Goal: Check status: Check status

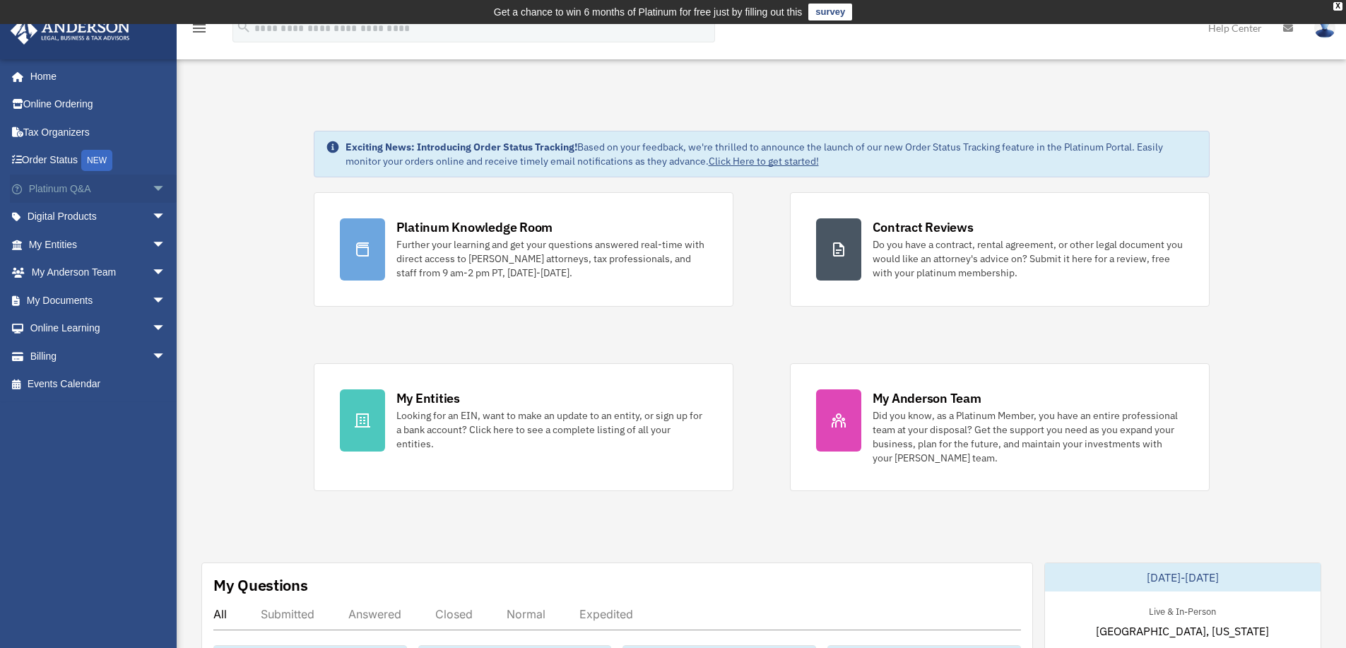
click at [61, 188] on link "Platinum Q&A arrow_drop_down" at bounding box center [98, 189] width 177 height 28
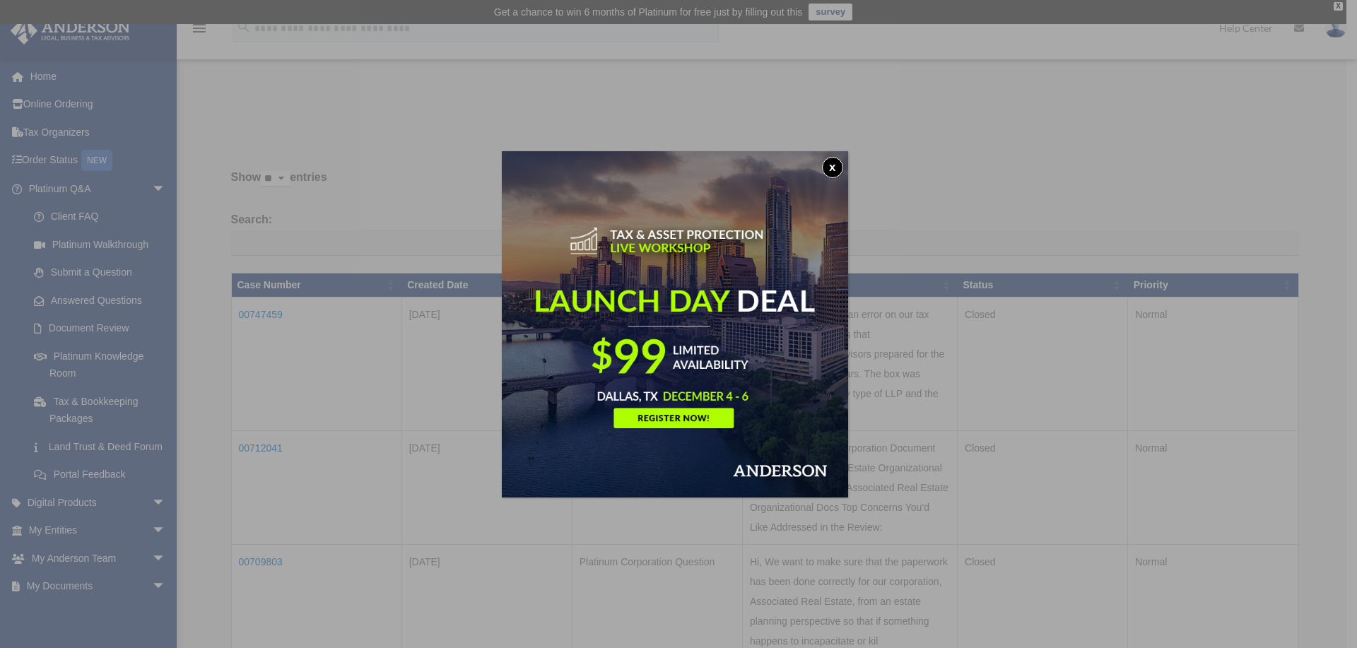
click at [835, 166] on button "x" at bounding box center [832, 167] width 21 height 21
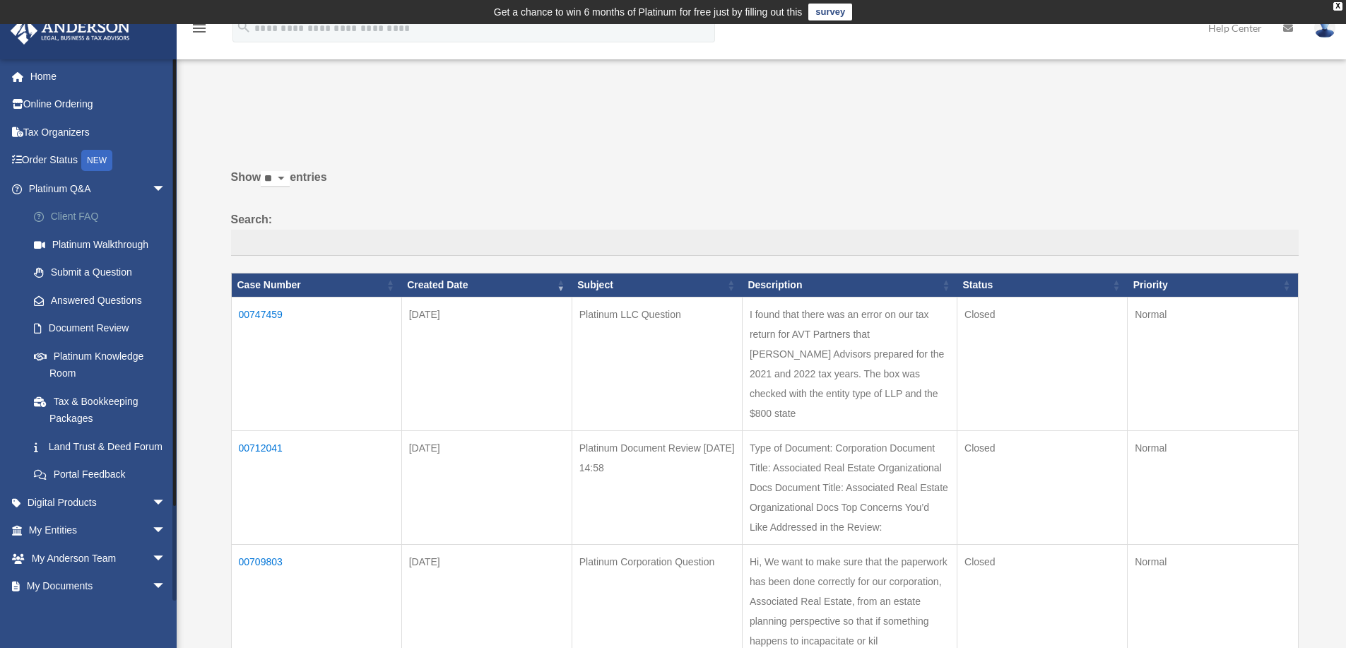
click at [67, 214] on link "Client FAQ" at bounding box center [103, 217] width 167 height 28
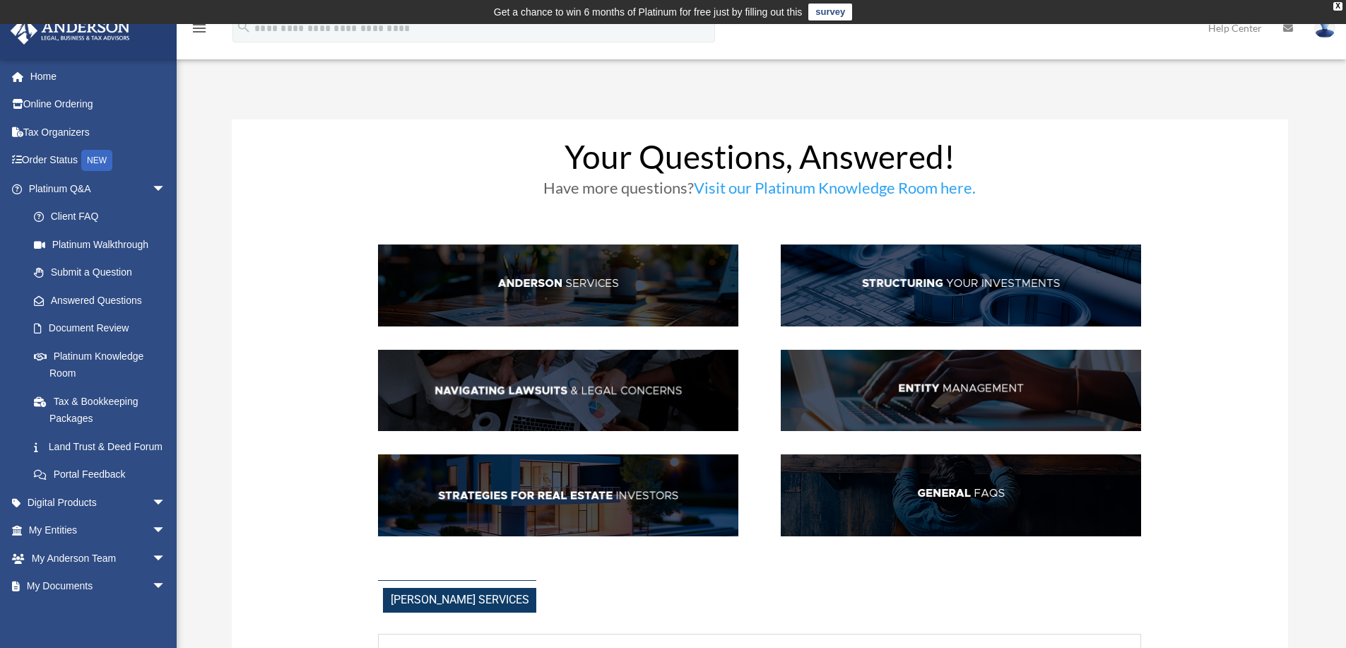
click at [941, 390] on img at bounding box center [961, 391] width 360 height 82
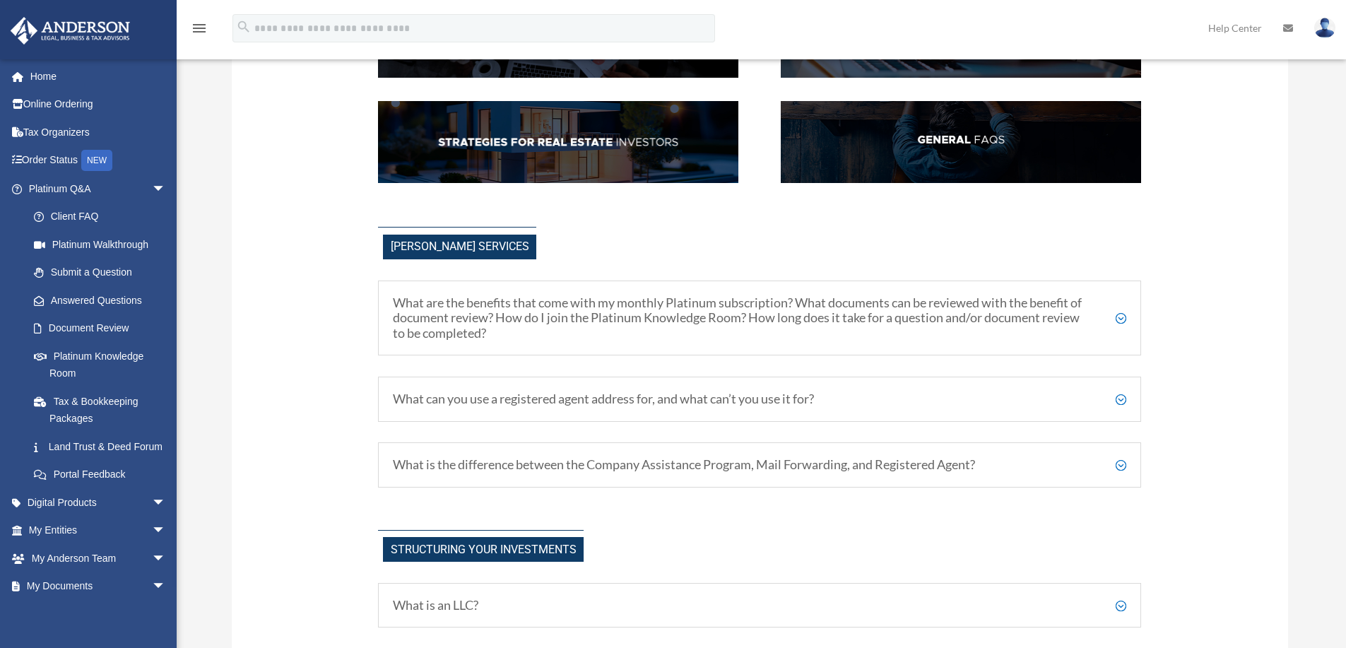
scroll to position [424, 0]
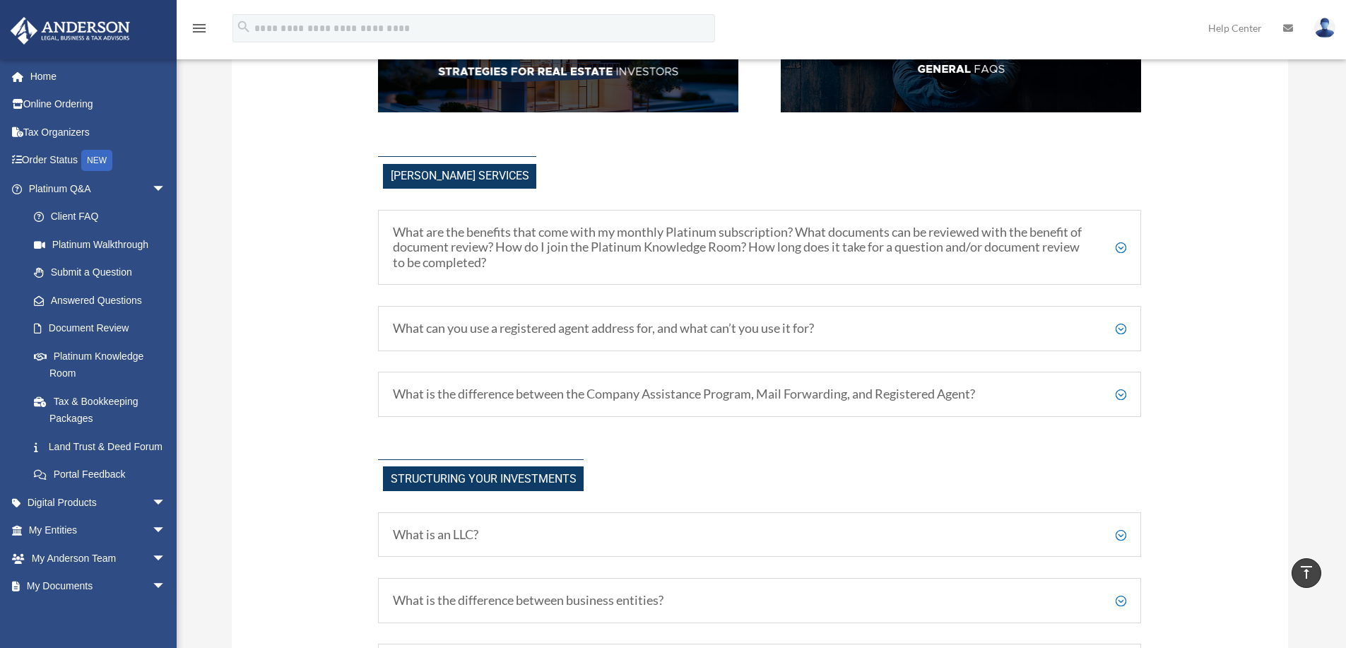
click at [720, 327] on h5 "What can you use a registered agent address for, and what can’t you use it for?" at bounding box center [759, 329] width 733 height 16
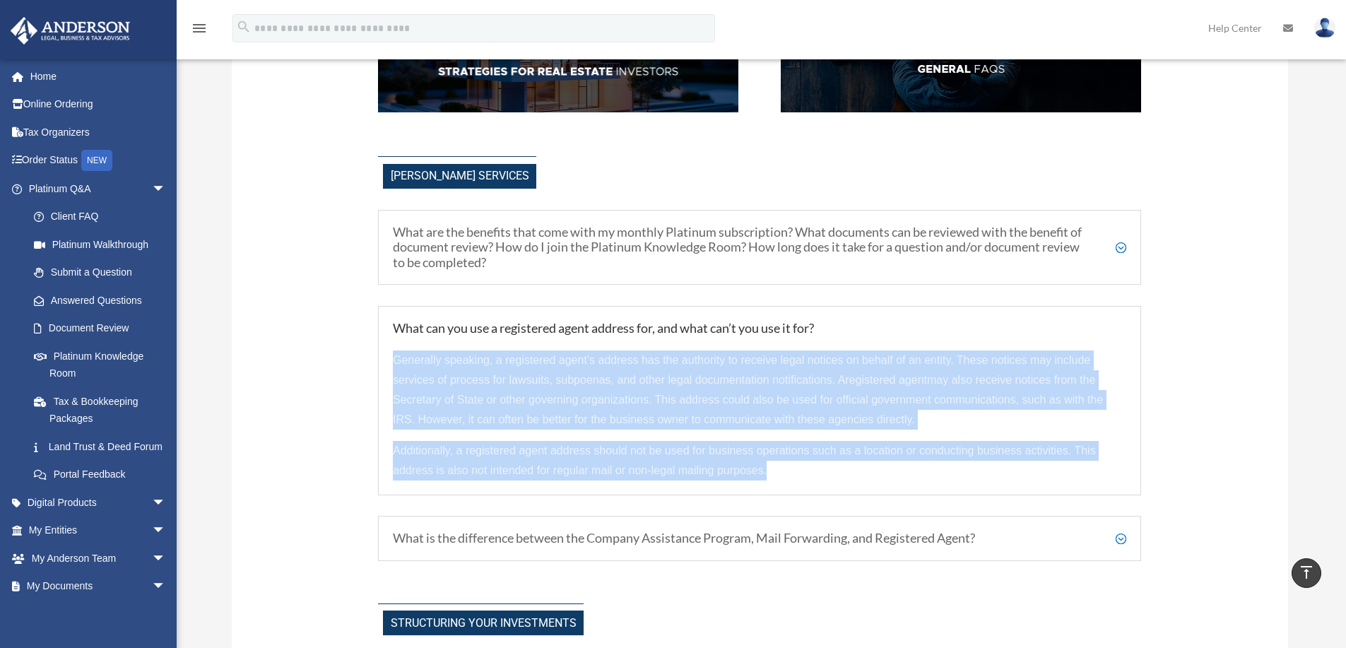
drag, startPoint x: 398, startPoint y: 363, endPoint x: 787, endPoint y: 468, distance: 403.3
click at [787, 468] on div "Generally speaking, a registered agent’s address has the authority to receive l…" at bounding box center [759, 408] width 733 height 144
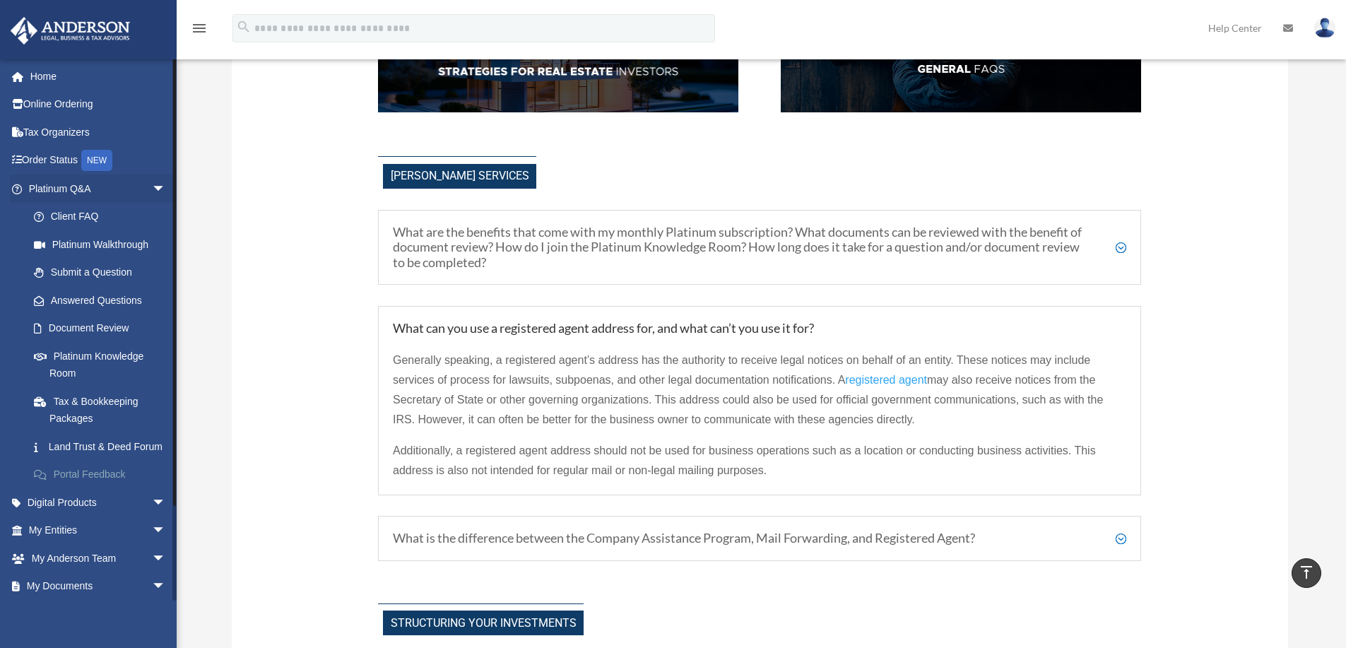
scroll to position [104, 0]
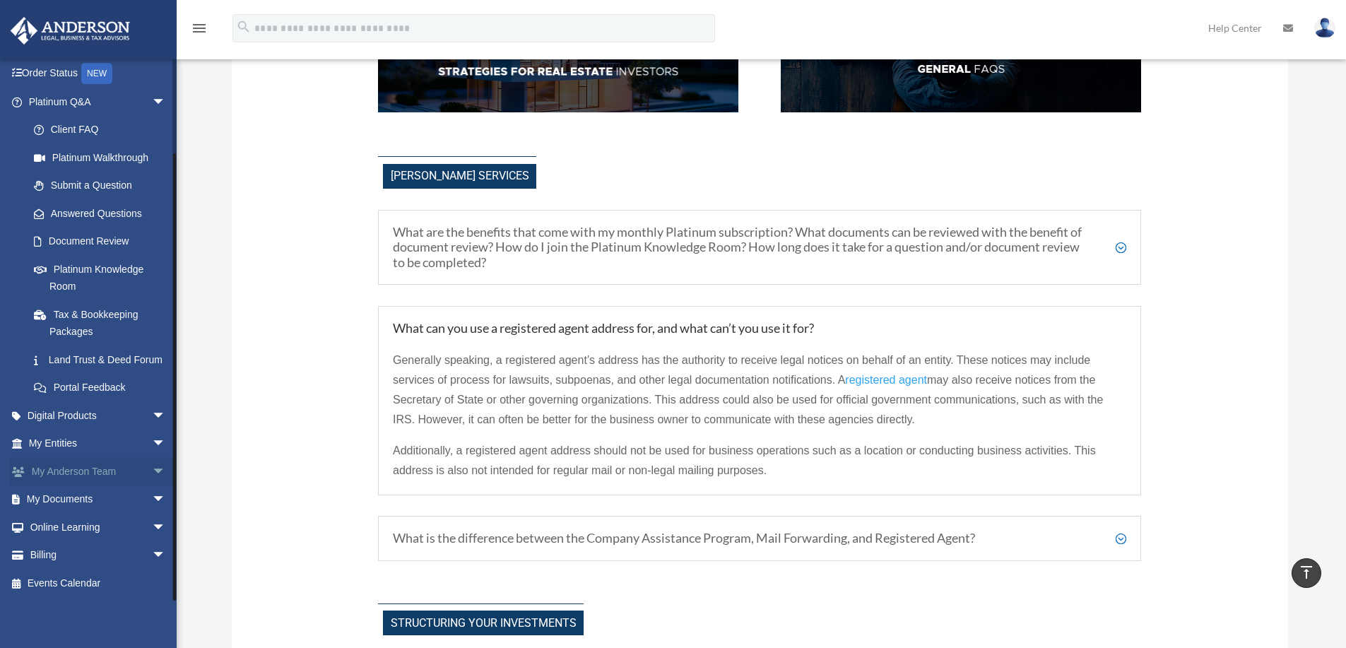
click at [68, 474] on link "My Anderson Team arrow_drop_down" at bounding box center [98, 471] width 177 height 28
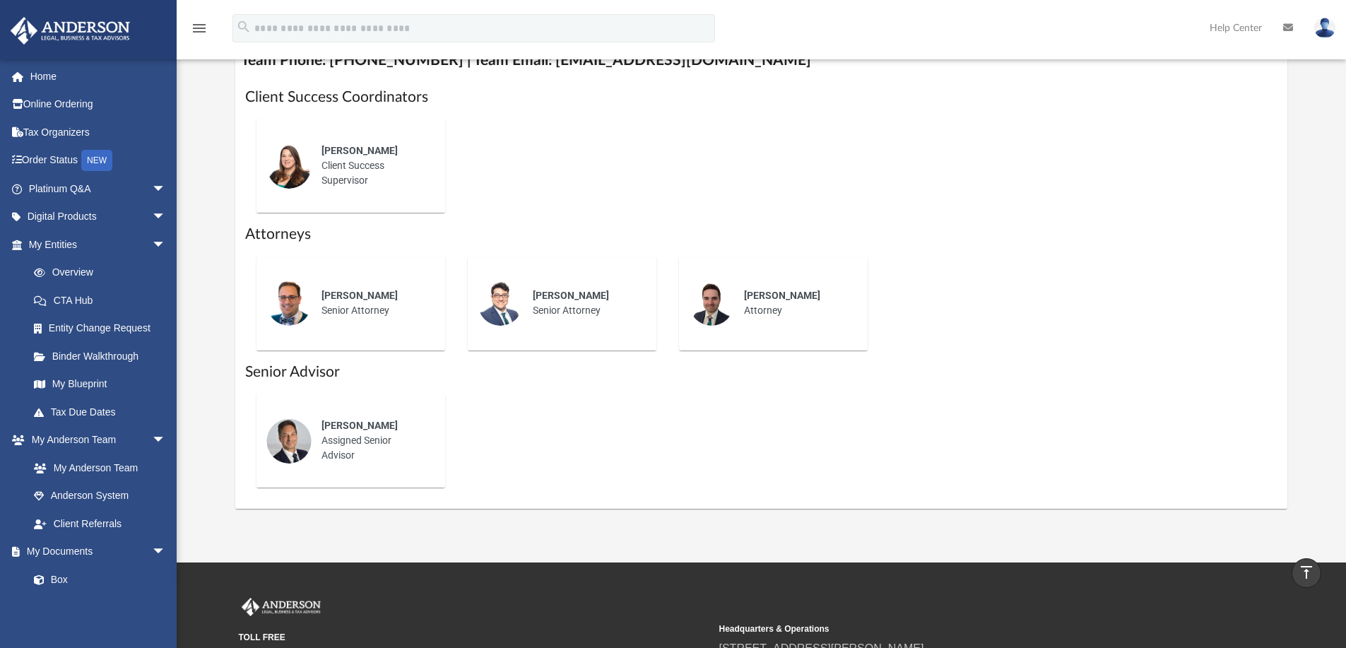
scroll to position [495, 0]
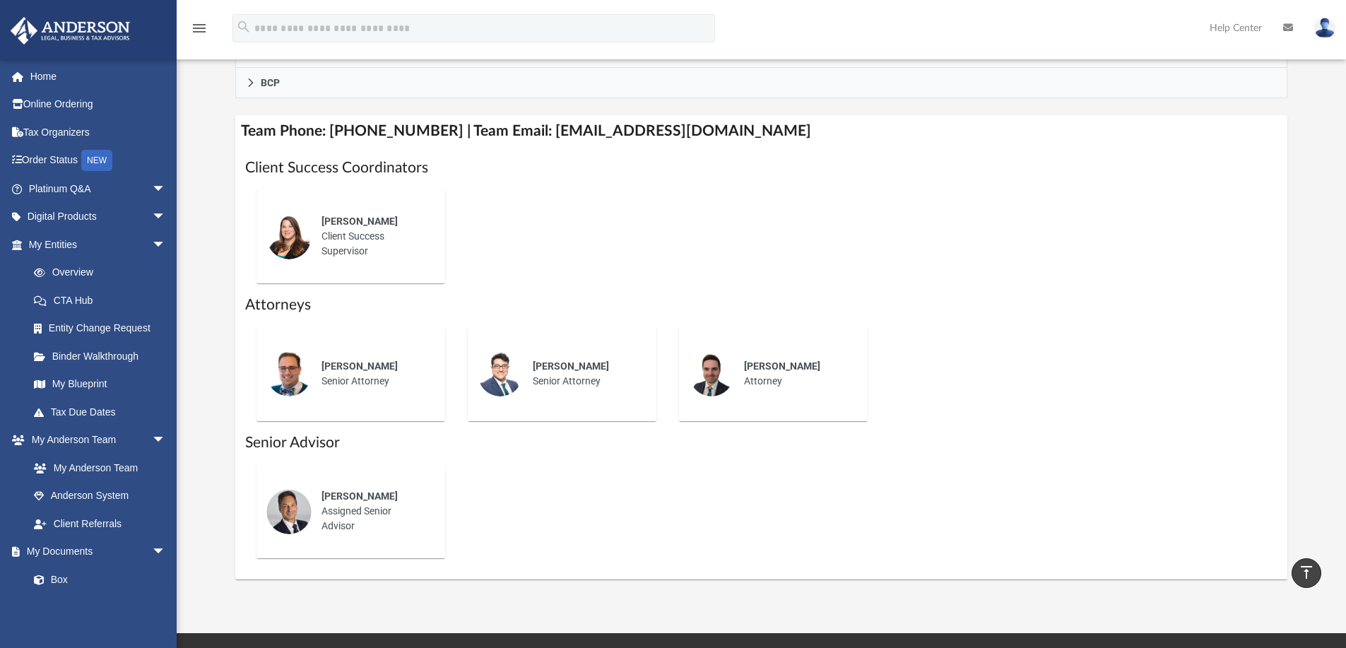
click at [342, 235] on div "[PERSON_NAME] Client Success Supervisor" at bounding box center [374, 236] width 124 height 64
click at [290, 235] on img at bounding box center [288, 236] width 45 height 45
click at [284, 165] on h1 "Client Success Coordinators" at bounding box center [761, 168] width 1033 height 20
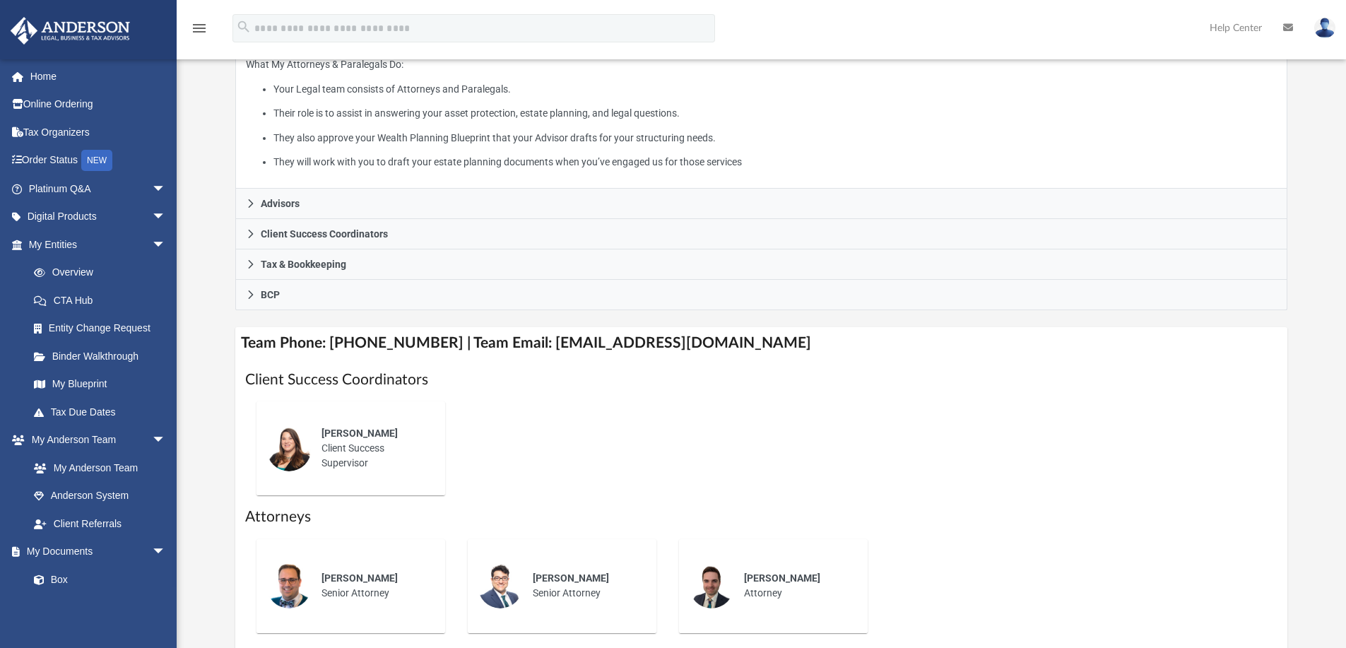
scroll to position [353, 0]
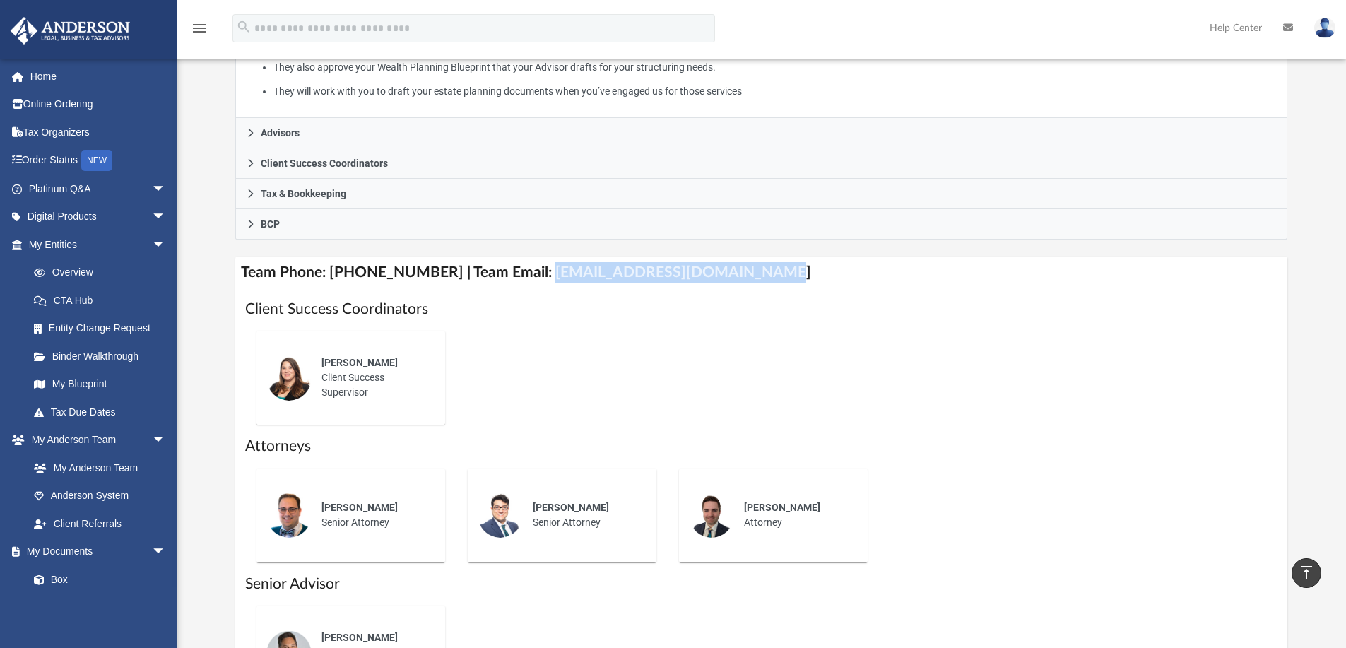
drag, startPoint x: 525, startPoint y: 274, endPoint x: 735, endPoint y: 276, distance: 209.9
click at [735, 276] on h4 "Team Phone: [PHONE_NUMBER] | Team Email: [EMAIL_ADDRESS][DOMAIN_NAME]" at bounding box center [761, 272] width 1053 height 32
click at [66, 302] on link "CTA Hub" at bounding box center [103, 300] width 167 height 28
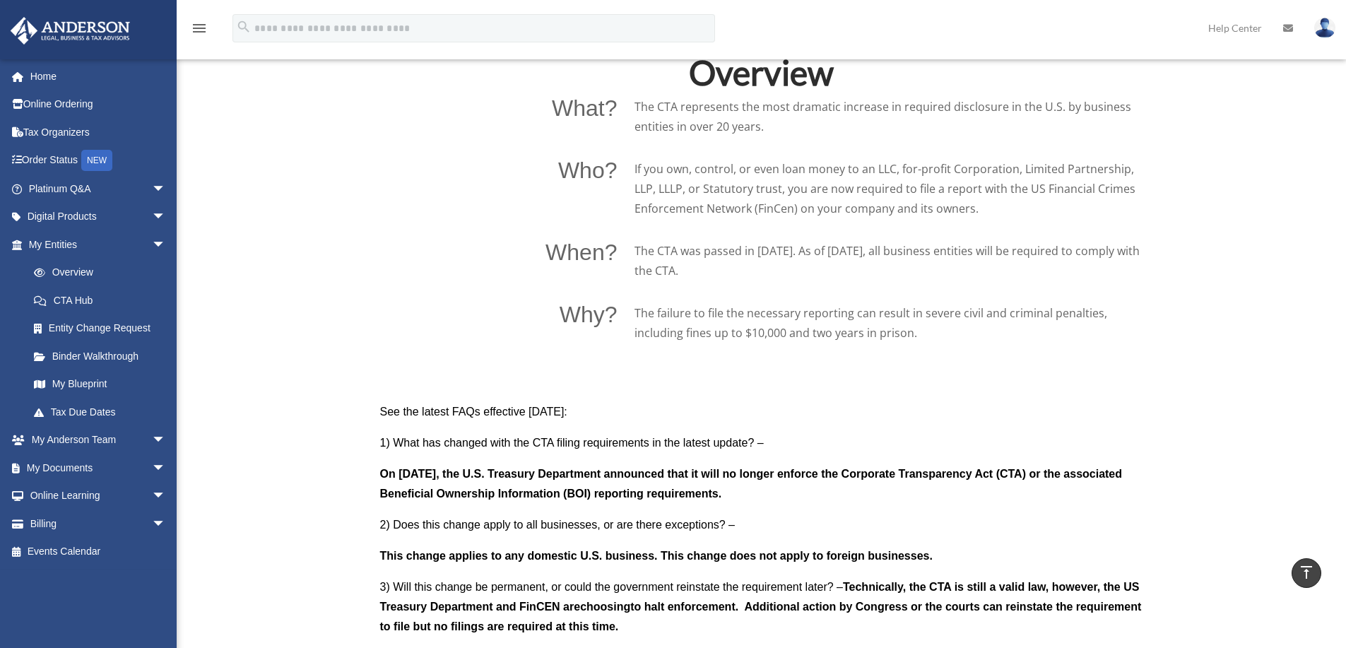
scroll to position [919, 0]
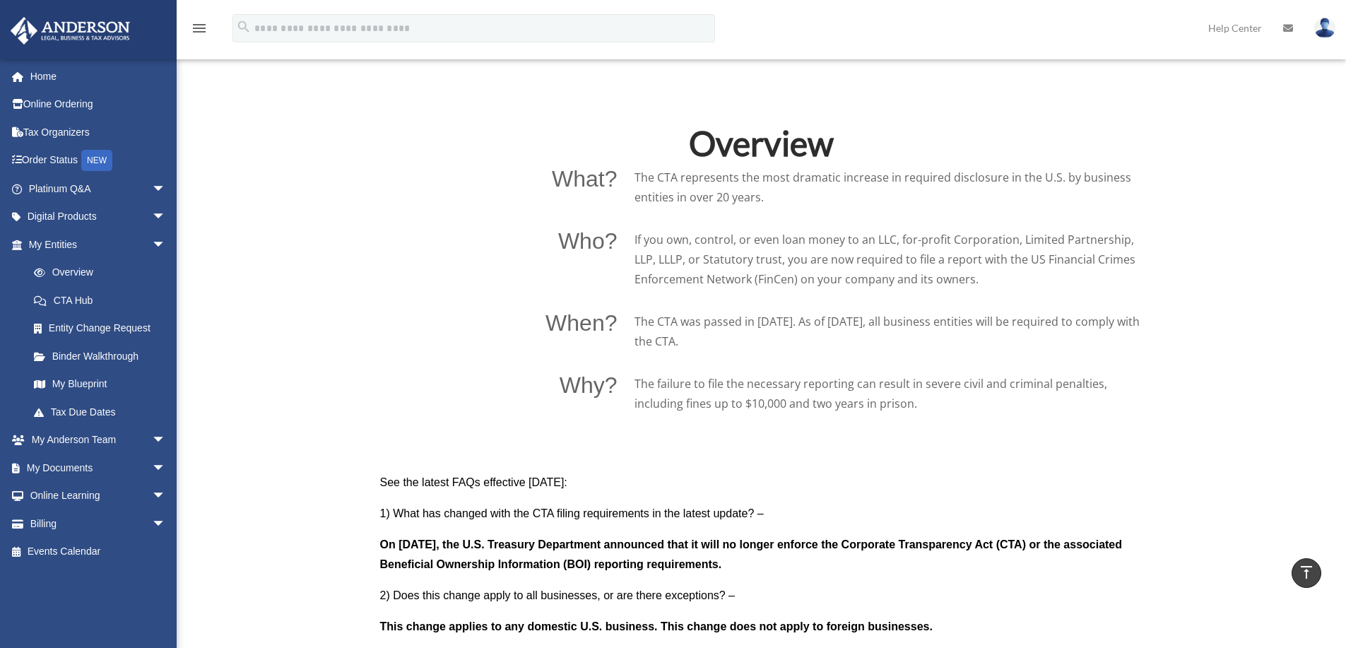
drag, startPoint x: 640, startPoint y: 175, endPoint x: 931, endPoint y: 402, distance: 369.0
click at [931, 402] on div "What? The CTA represents the most dramatic increase in required disclosure in t…" at bounding box center [761, 290] width 763 height 246
click at [931, 402] on p "The failure to file the necessary reporting can result in severe civil and crim…" at bounding box center [889, 394] width 509 height 40
click at [61, 442] on link "My [PERSON_NAME] Team arrow_drop_down" at bounding box center [98, 440] width 177 height 28
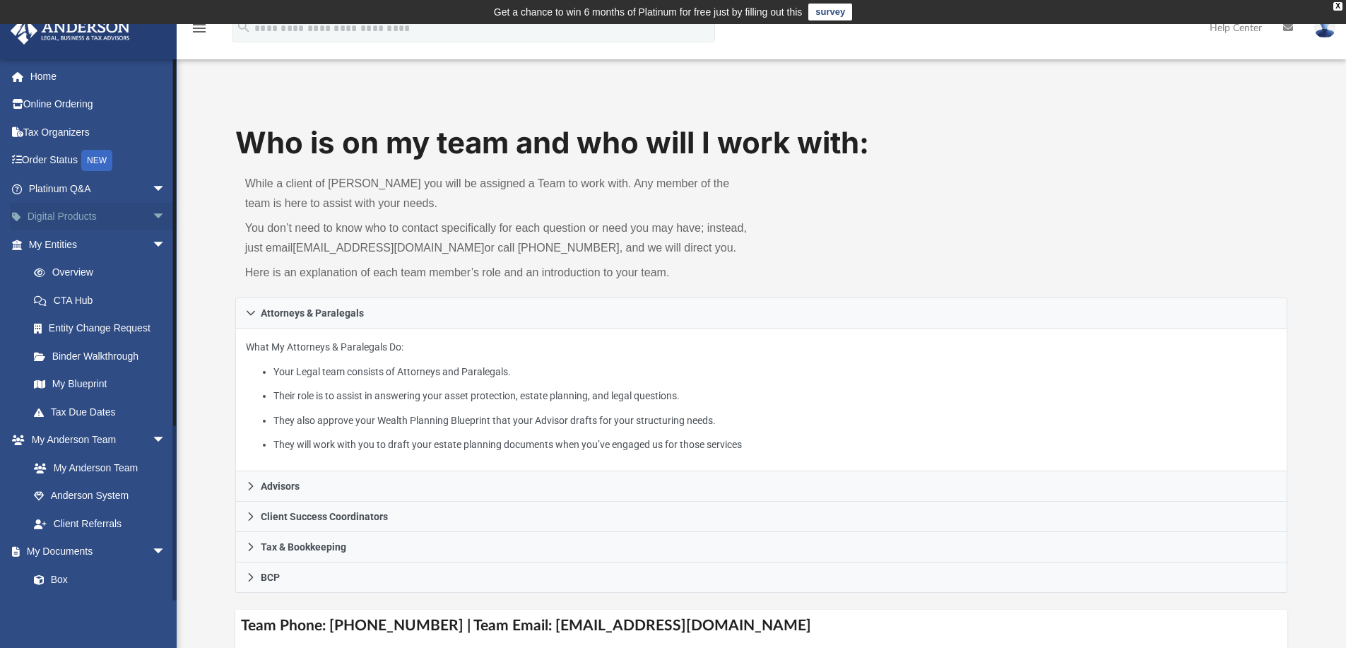
click at [60, 218] on link "Digital Products arrow_drop_down" at bounding box center [98, 217] width 177 height 28
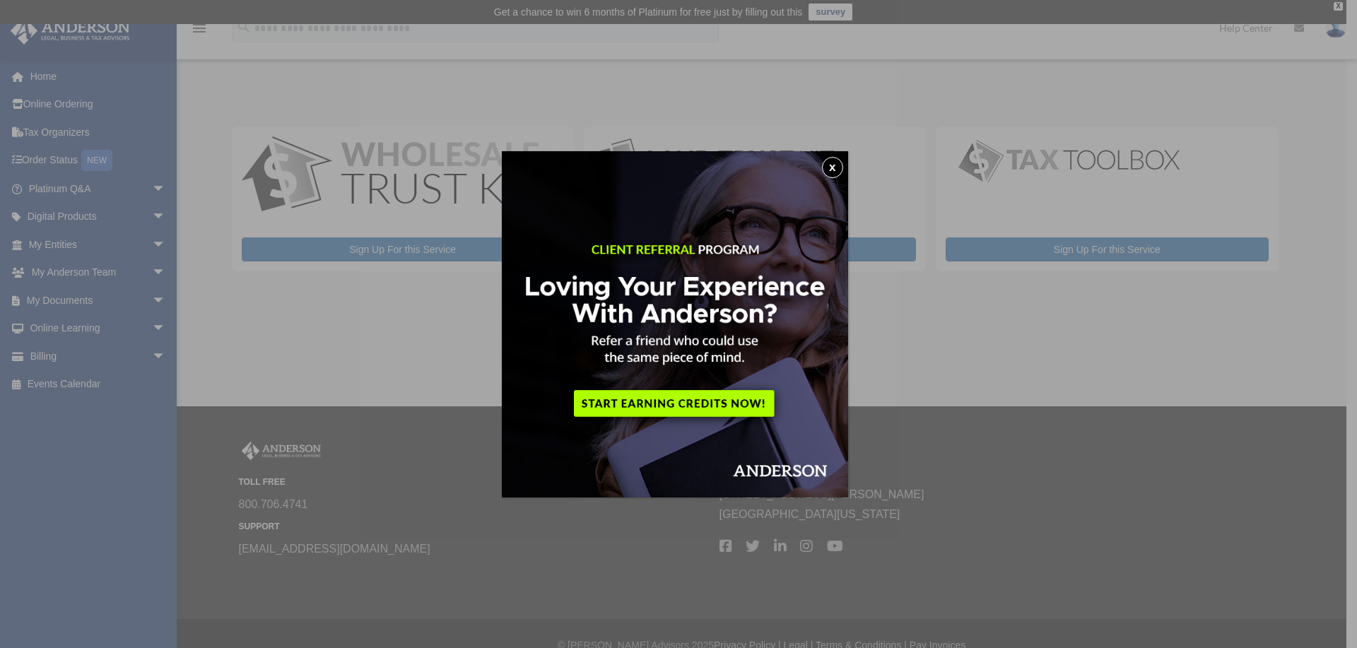
click at [836, 163] on button "x" at bounding box center [832, 167] width 21 height 21
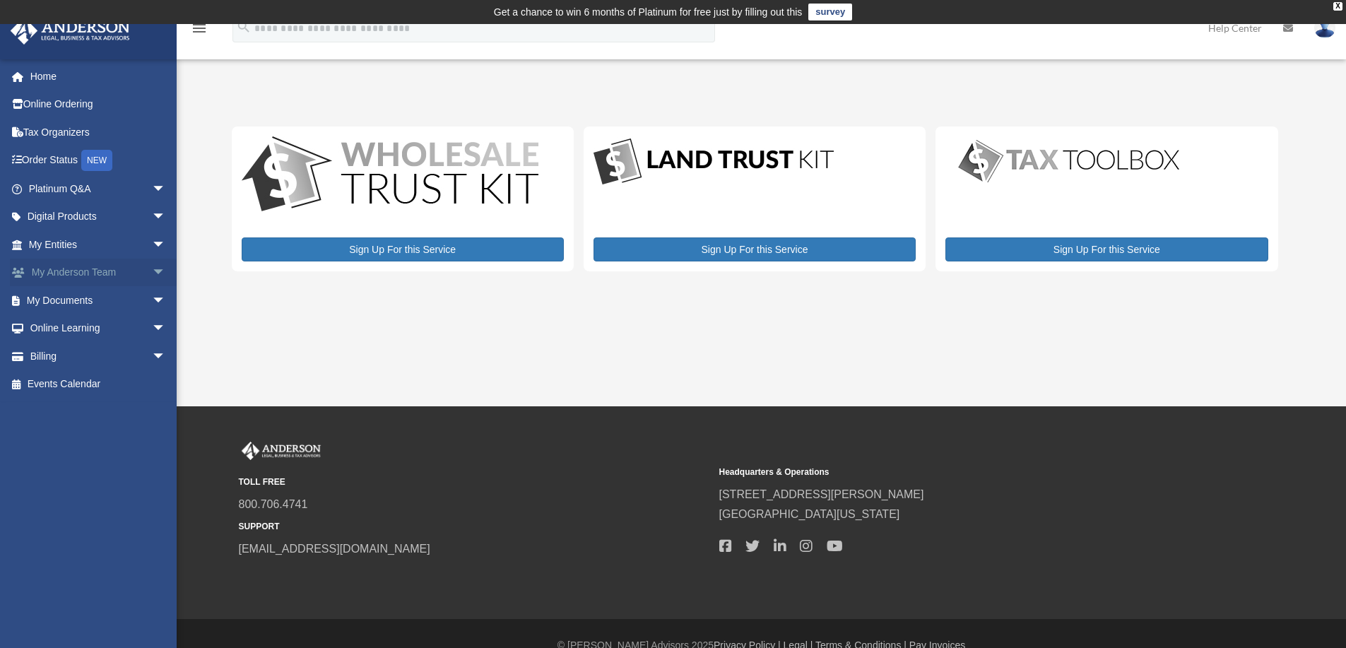
click at [51, 276] on link "My Anderson Team arrow_drop_down" at bounding box center [98, 273] width 177 height 28
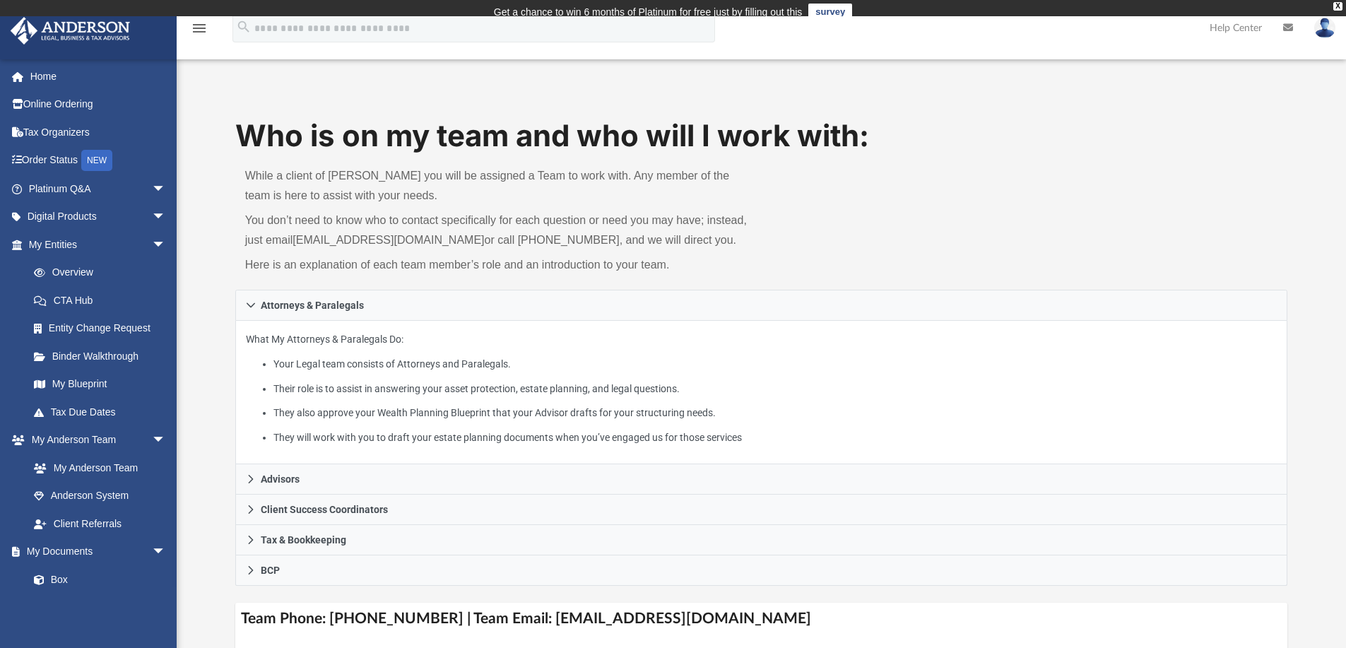
scroll to position [435, 0]
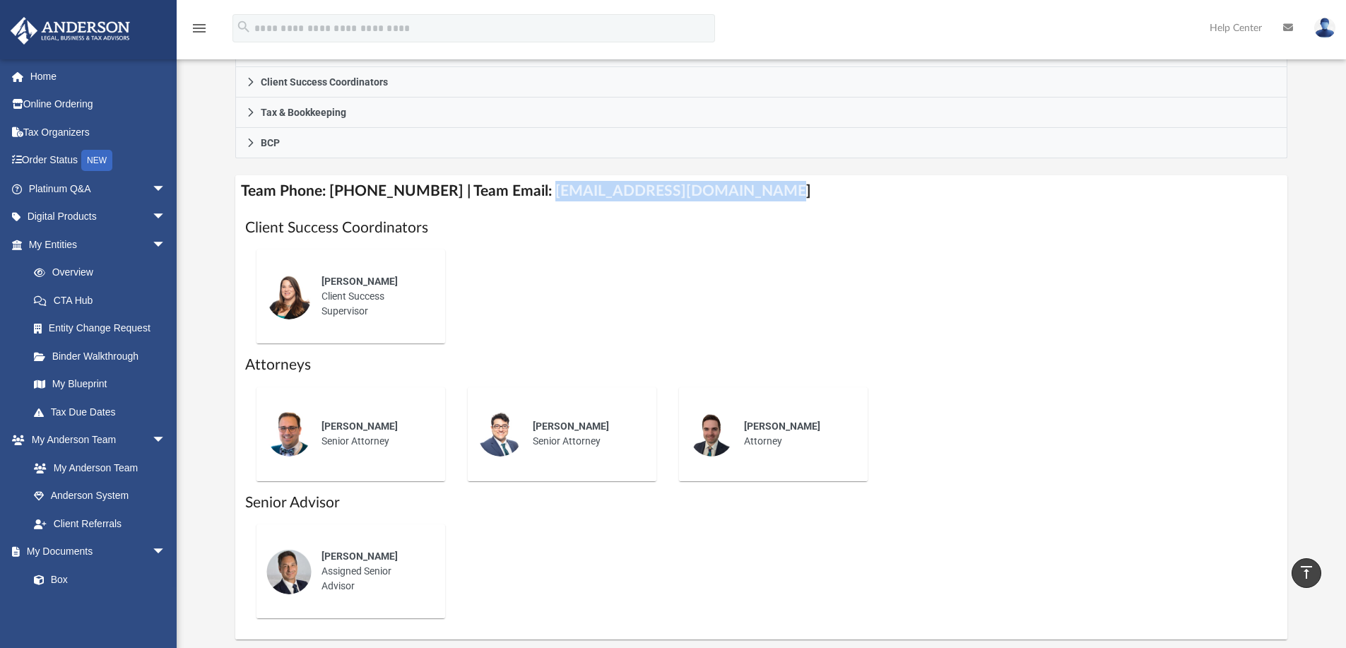
drag, startPoint x: 525, startPoint y: 191, endPoint x: 738, endPoint y: 195, distance: 213.4
click at [738, 195] on h4 "Team Phone: [PHONE_NUMBER] | Team Email: [EMAIL_ADDRESS][DOMAIN_NAME]" at bounding box center [761, 191] width 1053 height 32
copy h4 "[EMAIL_ADDRESS][DOMAIN_NAME]"
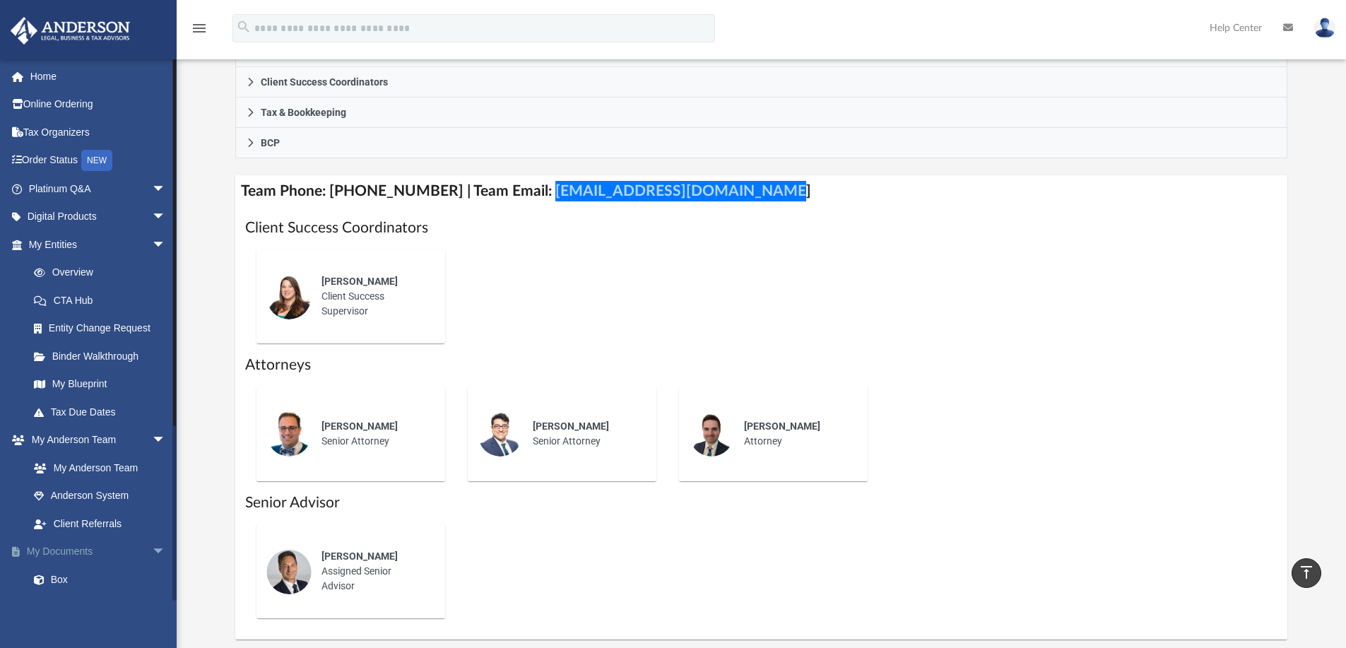
scroll to position [247, 0]
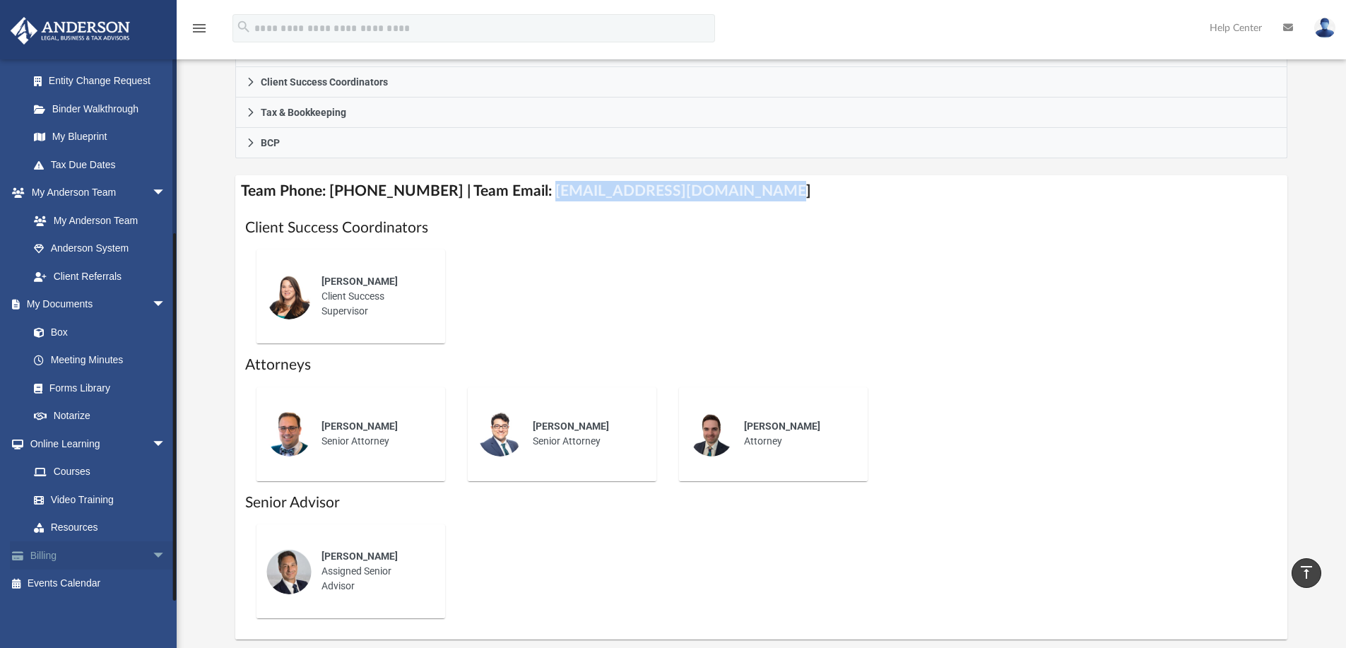
click at [47, 558] on link "Billing arrow_drop_down" at bounding box center [98, 555] width 177 height 28
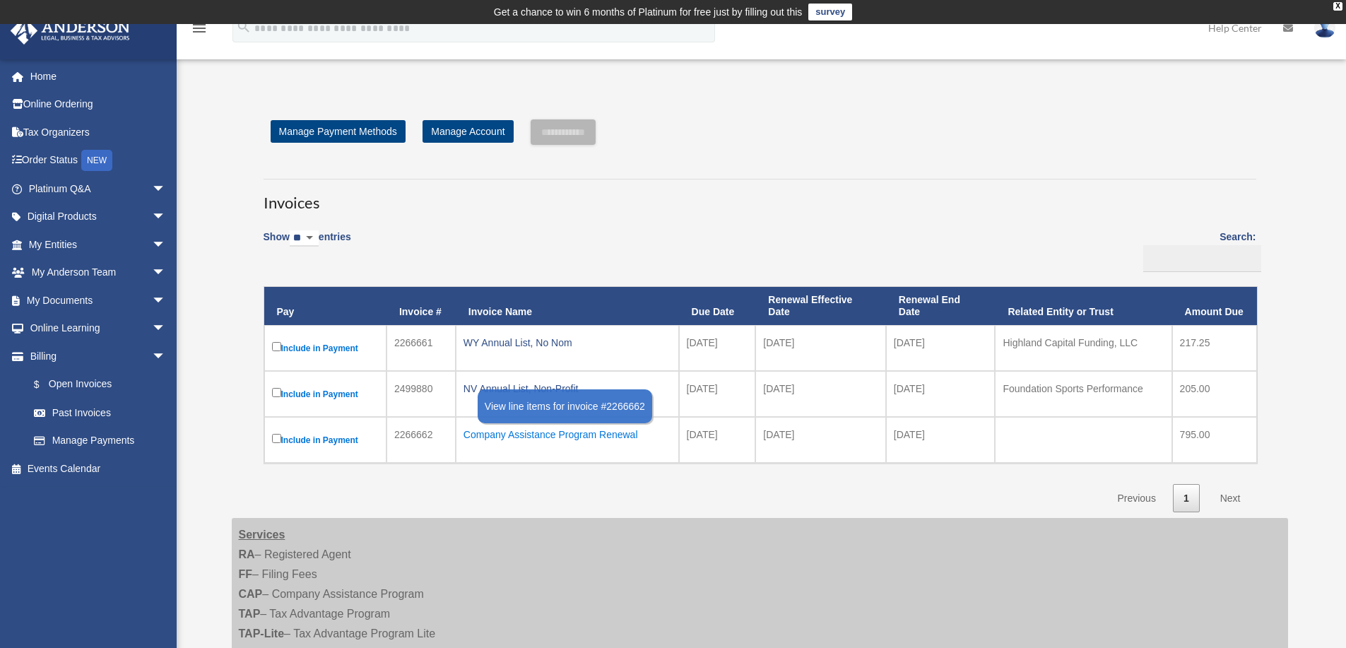
click at [517, 434] on div "Company Assistance Program Renewal" at bounding box center [568, 435] width 208 height 20
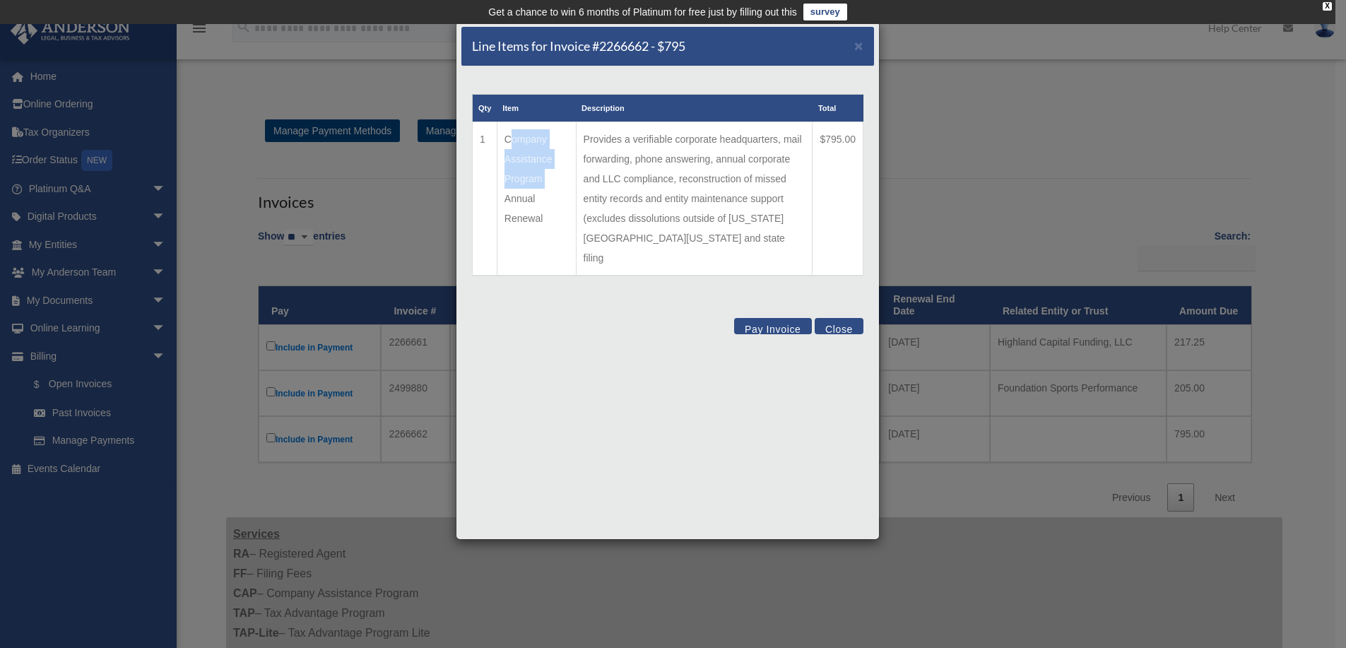
drag, startPoint x: 542, startPoint y: 177, endPoint x: 504, endPoint y: 138, distance: 54.5
click at [504, 138] on td "Company Assistance Program Annual Renewal" at bounding box center [536, 199] width 79 height 154
copy td "Company Assistance Program"
click at [950, 113] on div "Line Items for Invoice #2266662 - $795 × Qty Item Description Total 1 Company A…" at bounding box center [673, 324] width 1346 height 648
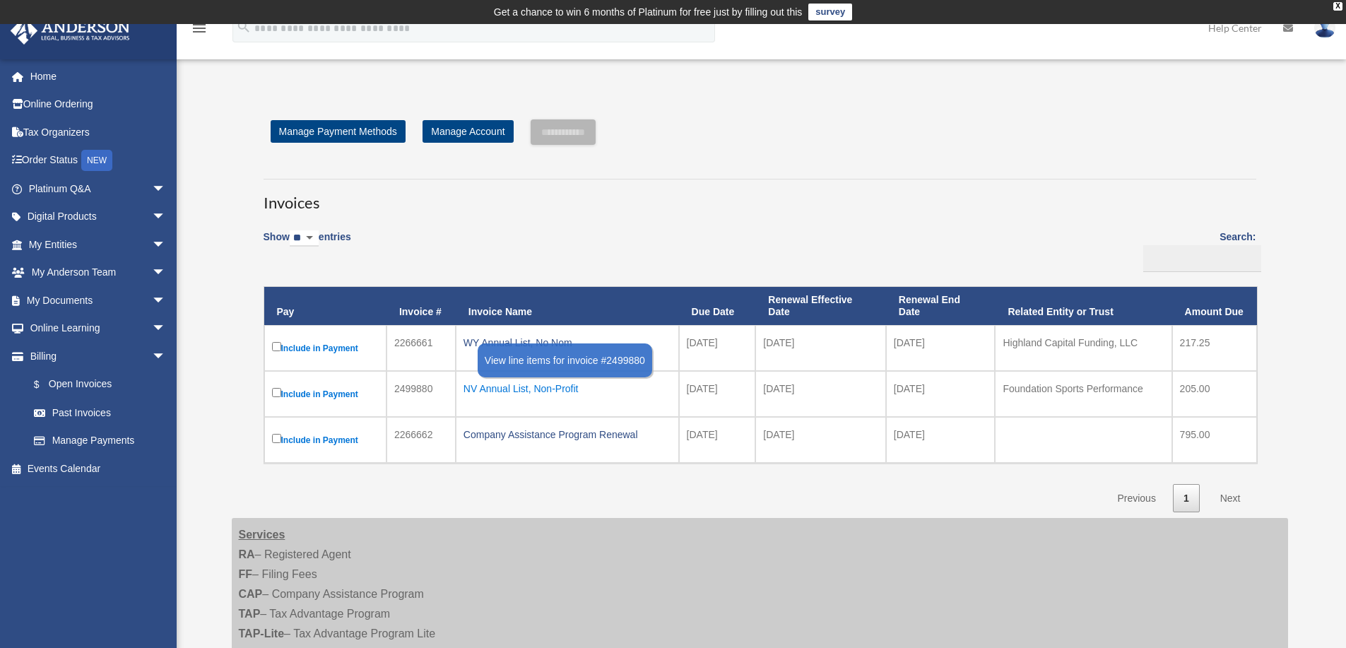
click at [515, 389] on div "NV Annual List, Non-Profit" at bounding box center [568, 389] width 208 height 20
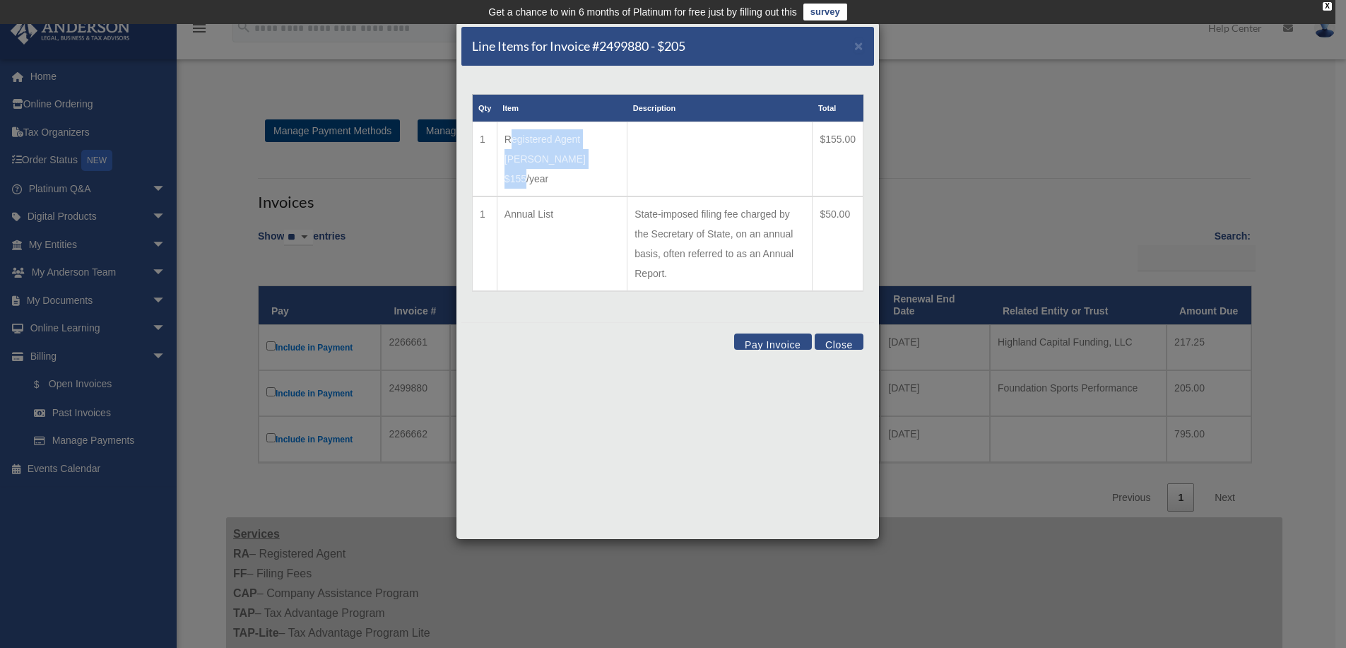
drag, startPoint x: 503, startPoint y: 134, endPoint x: 592, endPoint y: 156, distance: 91.9
click at [592, 156] on td "Registered Agent [PERSON_NAME] $155/year" at bounding box center [562, 159] width 130 height 75
click at [858, 45] on span "×" at bounding box center [858, 45] width 9 height 16
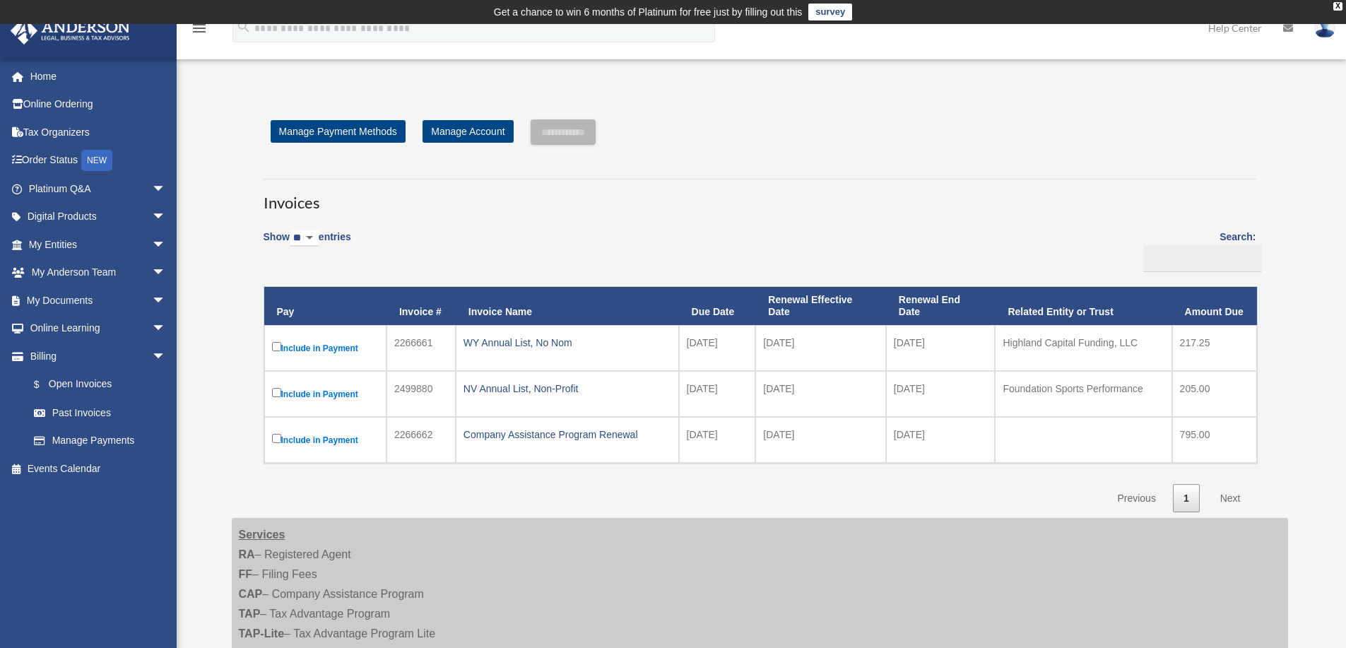
click at [336, 346] on label "Include in Payment" at bounding box center [325, 348] width 107 height 18
click at [512, 340] on div "WY Annual List, No Nom" at bounding box center [568, 343] width 208 height 20
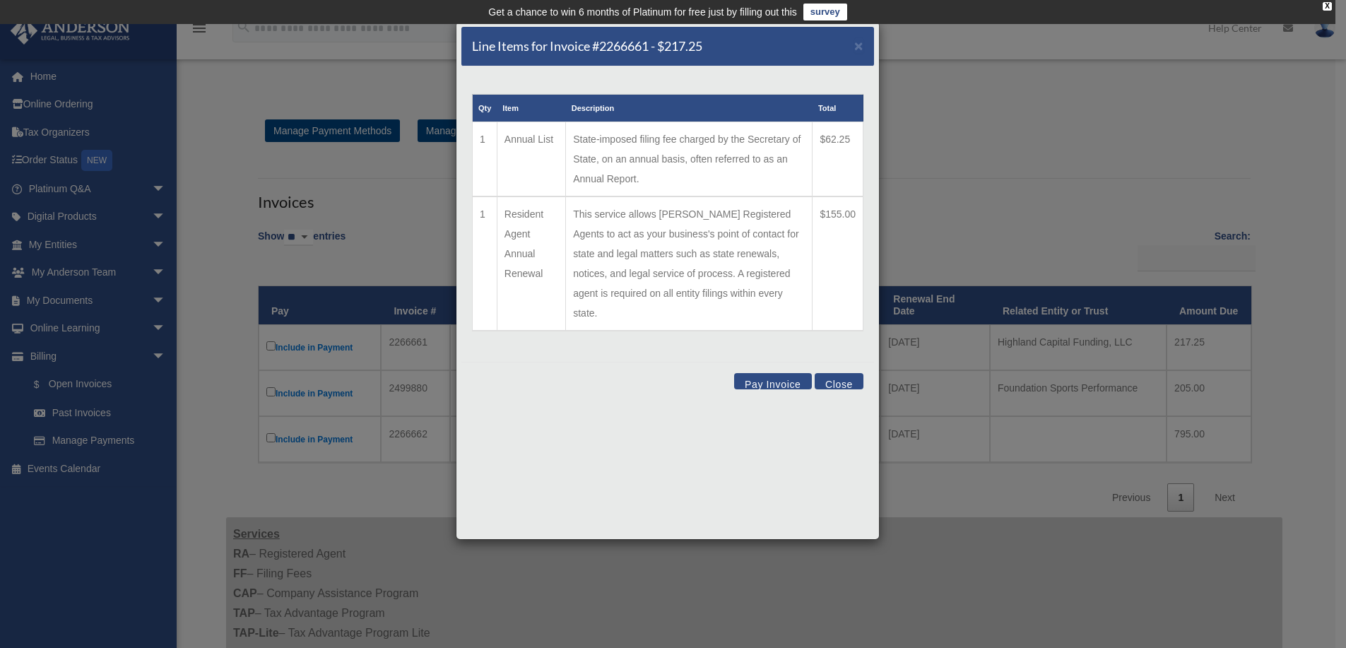
click at [576, 212] on td "This service allows [PERSON_NAME] Registered Agents to act as your business's p…" at bounding box center [689, 263] width 247 height 134
click at [244, 264] on div "Line Items for Invoice #2266661 - $217.25 × Qty Item Description Total 1 Annual…" at bounding box center [673, 324] width 1346 height 648
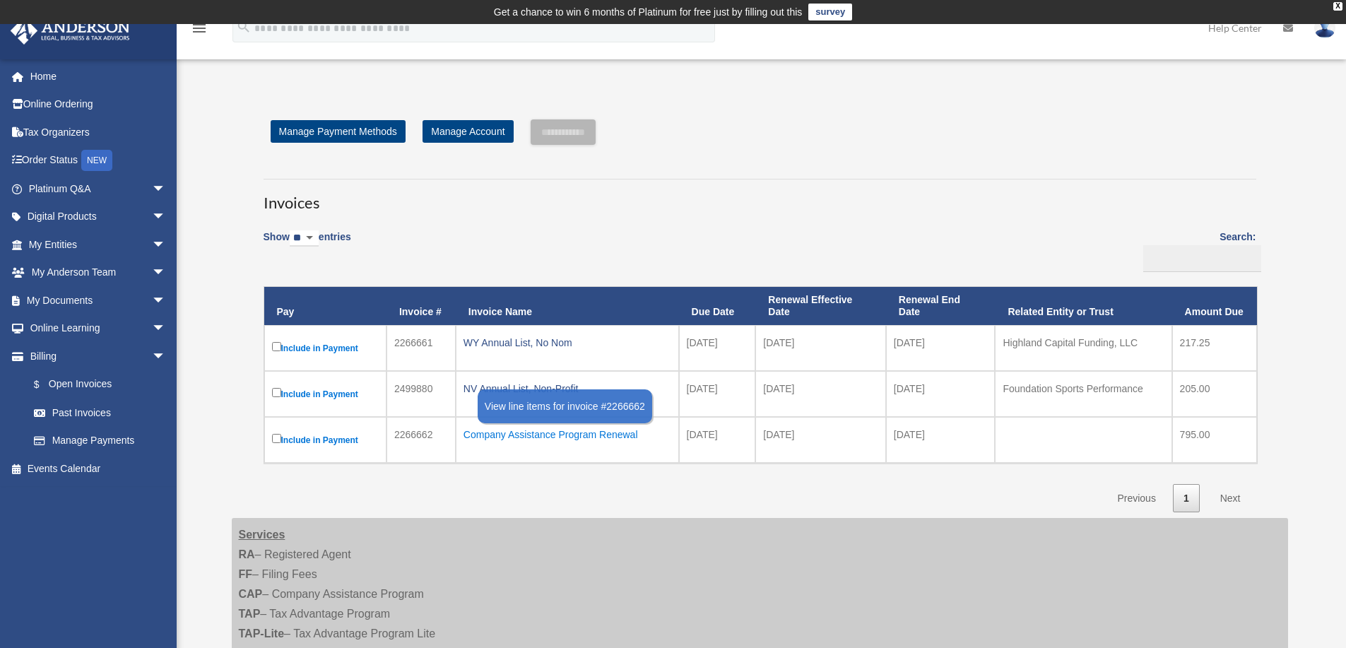
click at [507, 435] on div "Company Assistance Program Renewal" at bounding box center [568, 435] width 208 height 20
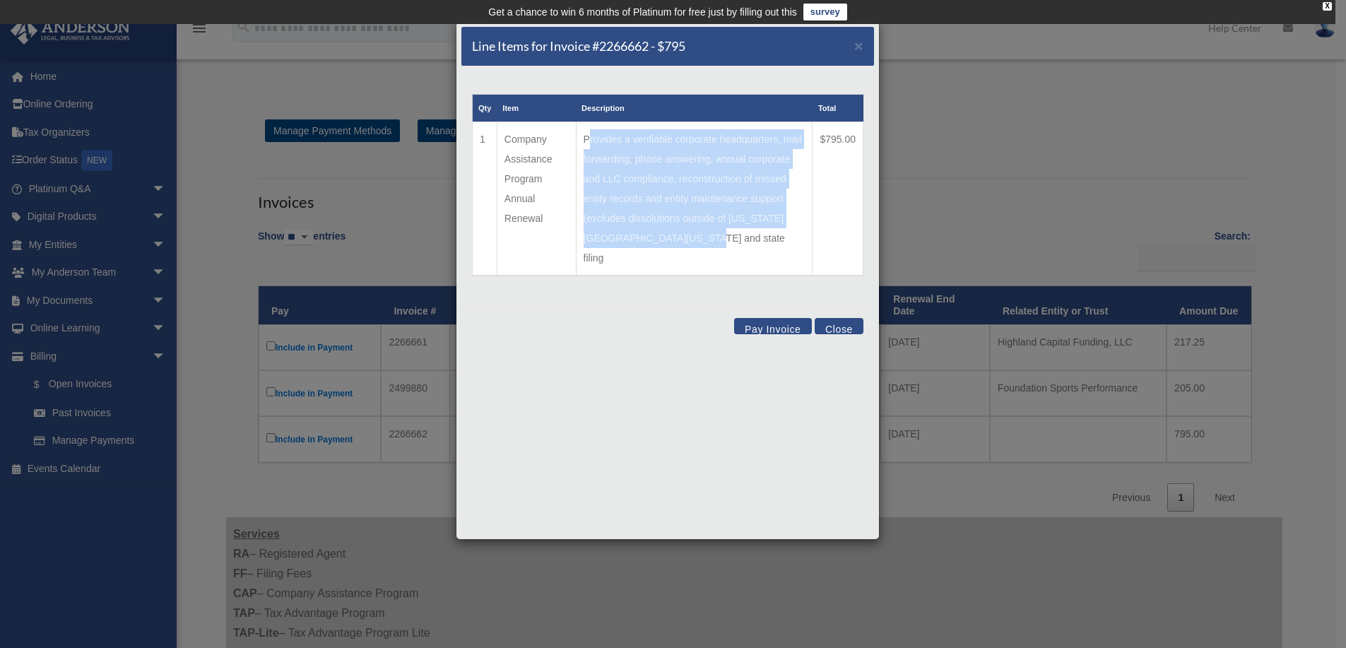
drag, startPoint x: 591, startPoint y: 139, endPoint x: 712, endPoint y: 237, distance: 156.3
click at [712, 237] on td "Provides a verifiable corporate headquarters, mail forwarding, phone answering,…" at bounding box center [694, 199] width 237 height 154
click at [832, 318] on button "Close" at bounding box center [839, 326] width 49 height 16
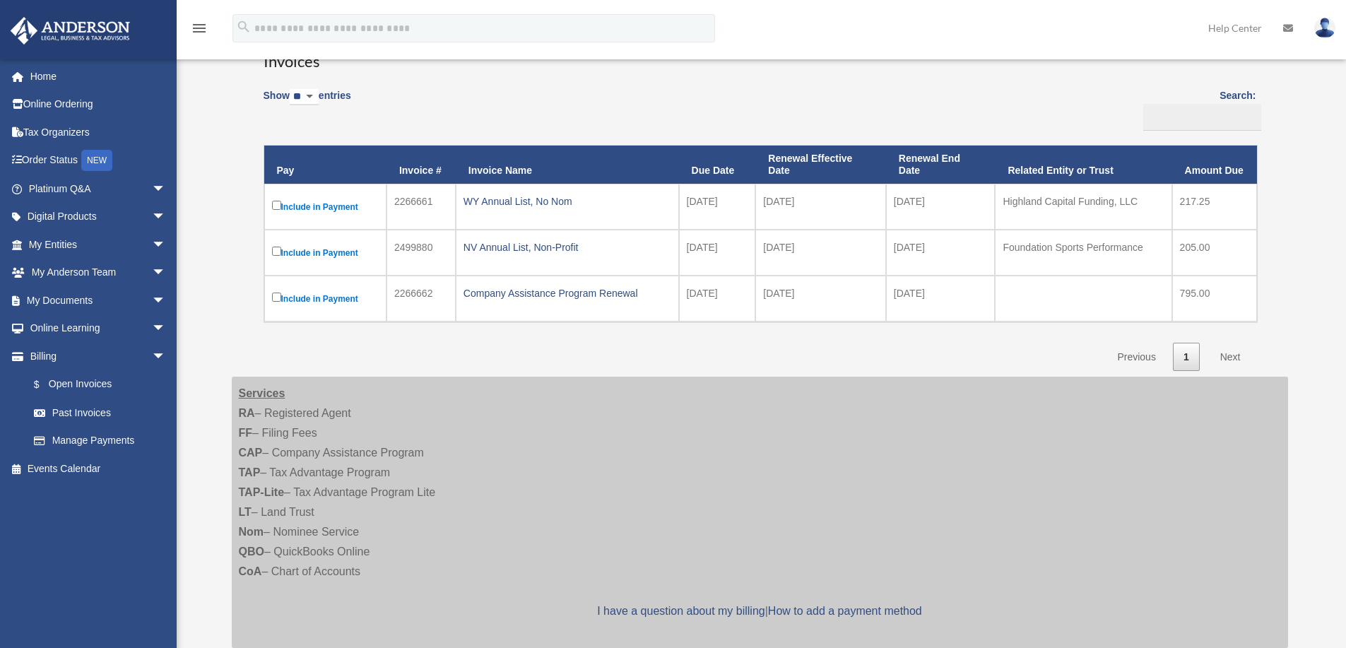
scroll to position [212, 0]
